Goal: Navigation & Orientation: Go to known website

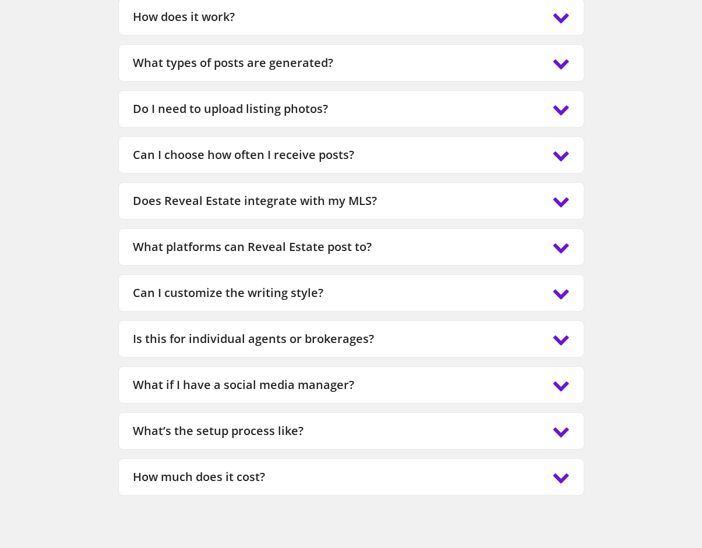
scroll to position [2776, 0]
